Goal: Transaction & Acquisition: Purchase product/service

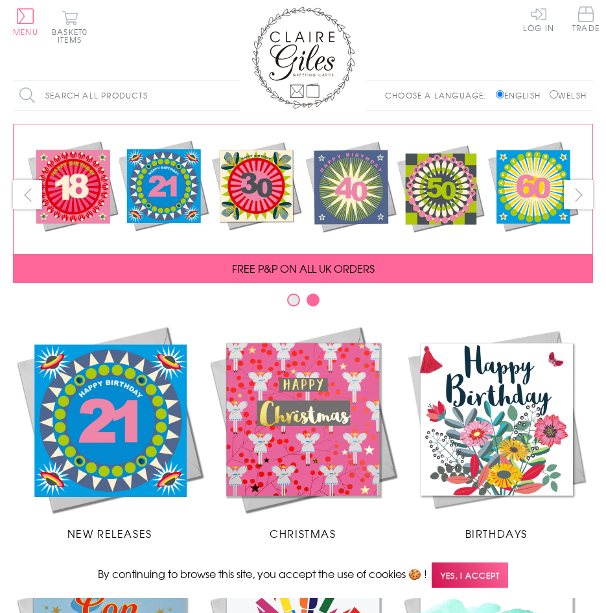
click at [132, 94] on input "Search all products" at bounding box center [126, 95] width 227 height 29
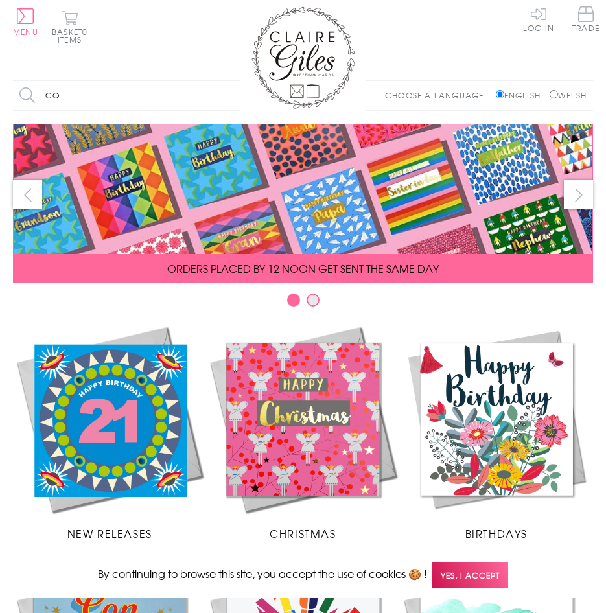
type input "c"
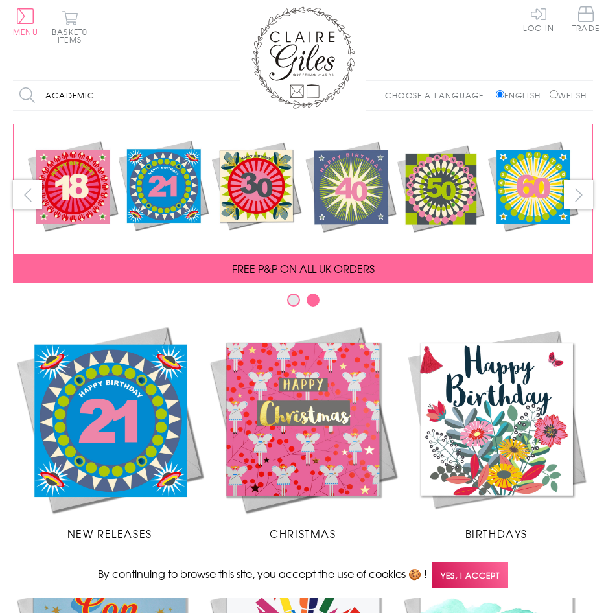
type input "academic"
click at [227, 81] on input "Search" at bounding box center [233, 95] width 13 height 29
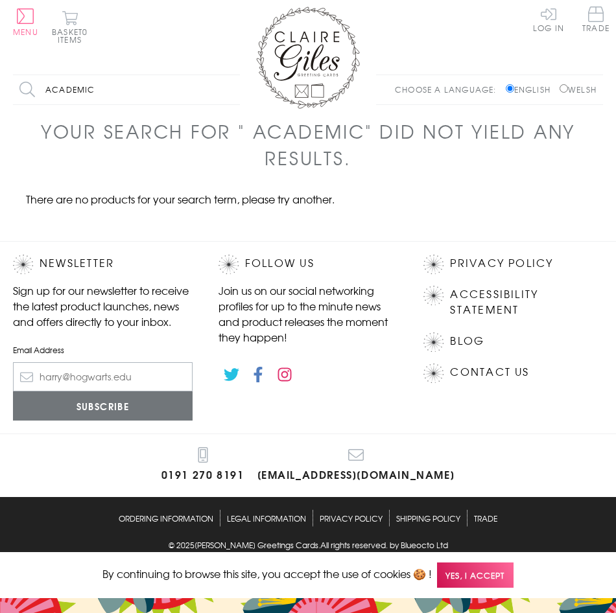
click at [100, 95] on input "academic" at bounding box center [126, 89] width 227 height 29
type input "a"
type input "university"
click at [227, 75] on input "Search" at bounding box center [233, 89] width 13 height 29
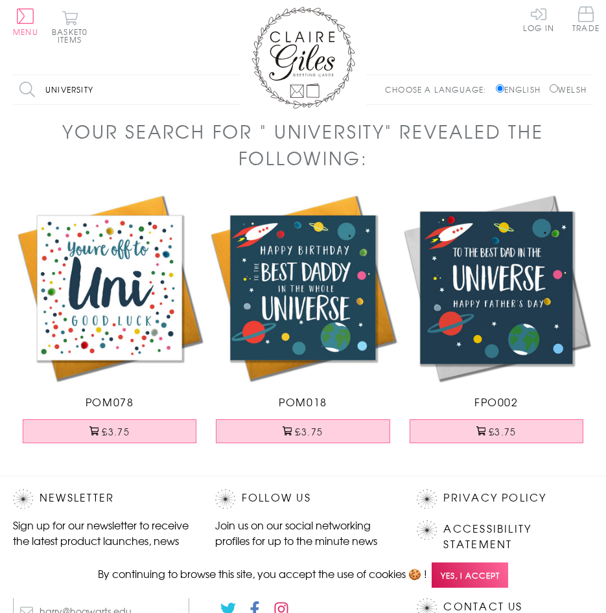
click at [104, 92] on input "university" at bounding box center [126, 89] width 227 height 29
type input "u"
type input "congratulations"
click at [227, 75] on input "Search" at bounding box center [233, 89] width 13 height 29
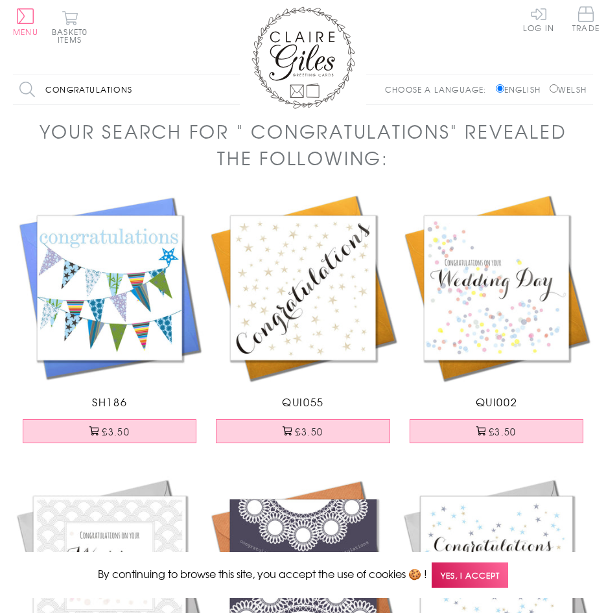
click at [150, 84] on input "congratulations" at bounding box center [126, 89] width 227 height 29
type input "congratulations phd"
click at [227, 75] on input "Search" at bounding box center [233, 89] width 13 height 29
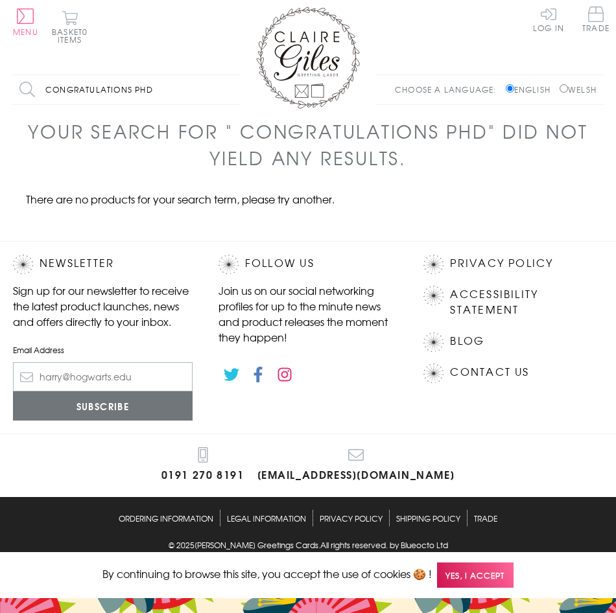
click at [168, 93] on input "congratulations phd" at bounding box center [126, 89] width 227 height 29
type input "congratulations"
click at [227, 75] on input "Search" at bounding box center [233, 89] width 13 height 29
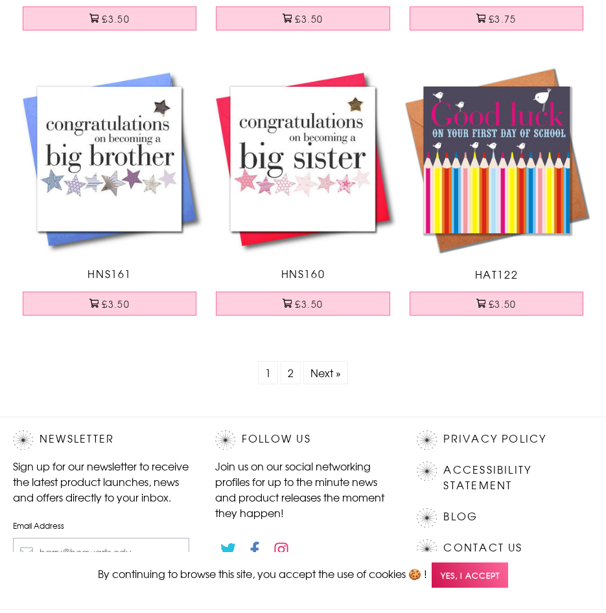
scroll to position [5638, 0]
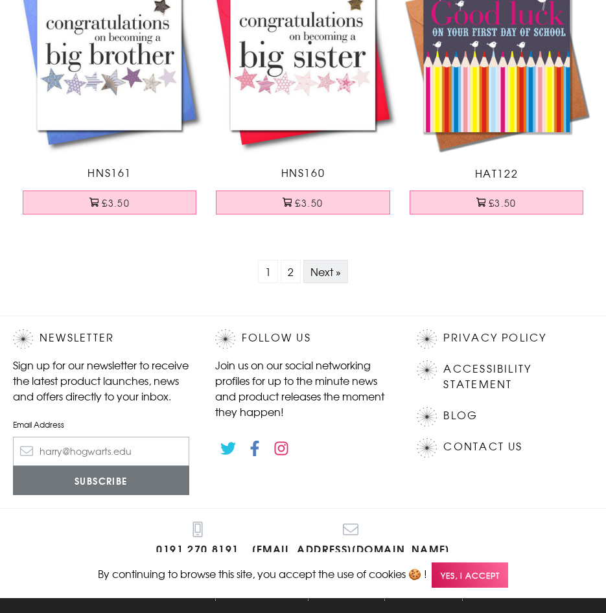
click at [321, 272] on link "Next »" at bounding box center [325, 272] width 30 height 16
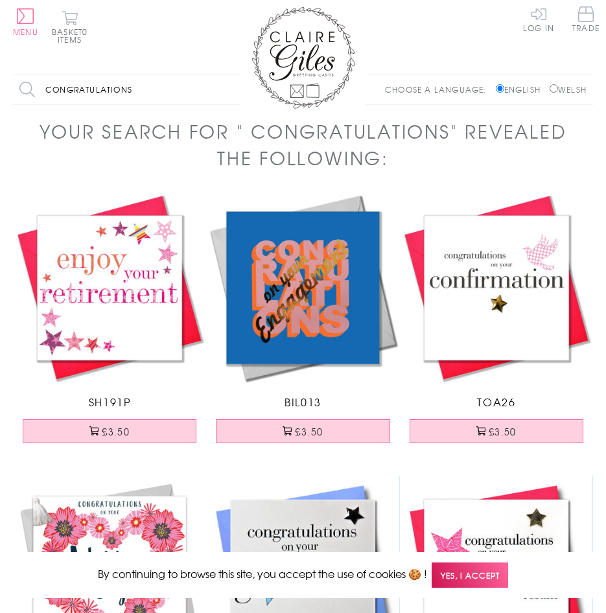
click at [137, 89] on input "congratulations" at bounding box center [126, 89] width 227 height 29
